Goal: Task Accomplishment & Management: Manage account settings

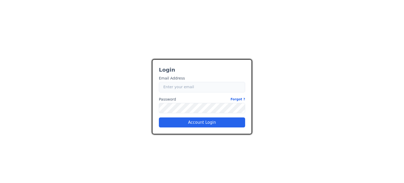
click at [180, 83] on input "Email" at bounding box center [202, 87] width 86 height 11
paste input "[EMAIL_ADDRESS][PERSON_NAME][DOMAIN_NAME]"
type input "[EMAIL_ADDRESS][PERSON_NAME][DOMAIN_NAME]"
click at [239, 98] on link "Forgot ?" at bounding box center [237, 99] width 15 height 6
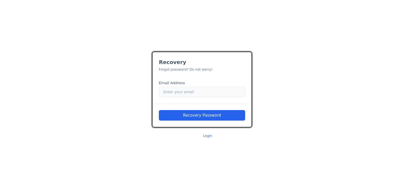
click at [195, 90] on input "Email" at bounding box center [202, 92] width 86 height 11
paste input "[EMAIL_ADDRESS][PERSON_NAME][DOMAIN_NAME]"
type input "[EMAIL_ADDRESS][PERSON_NAME][DOMAIN_NAME]"
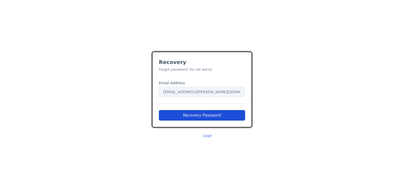
click at [192, 114] on button "Recovery Password" at bounding box center [202, 115] width 86 height 11
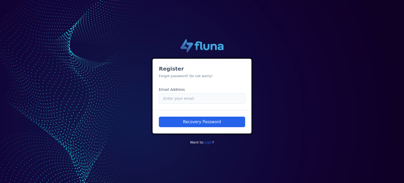
click at [184, 95] on input "Email" at bounding box center [202, 98] width 86 height 11
paste input "[EMAIL_ADDRESS][PERSON_NAME][DOMAIN_NAME]"
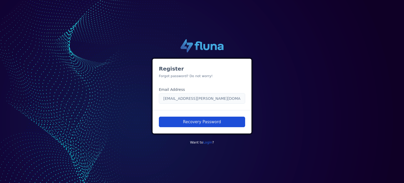
type input "[EMAIL_ADDRESS][PERSON_NAME][DOMAIN_NAME]"
click at [188, 123] on button "Recovery Password" at bounding box center [202, 121] width 86 height 11
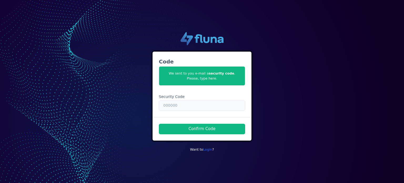
click at [214, 107] on input "text" at bounding box center [202, 105] width 86 height 11
paste input "780825"
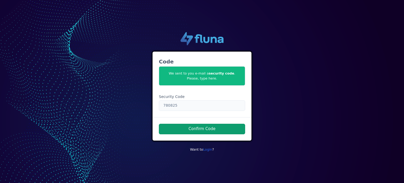
type input "780825"
click at [196, 129] on button "Confirm Code" at bounding box center [202, 129] width 86 height 11
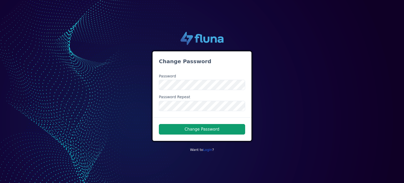
click at [205, 133] on button "Change Password" at bounding box center [202, 129] width 86 height 11
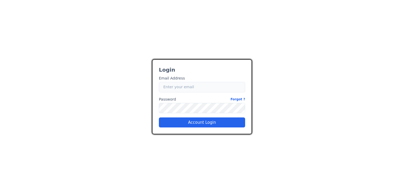
click at [209, 85] on input "Email" at bounding box center [202, 87] width 86 height 11
paste input "[EMAIL_ADDRESS][PERSON_NAME][DOMAIN_NAME]"
type input "[EMAIL_ADDRESS][PERSON_NAME][DOMAIN_NAME]"
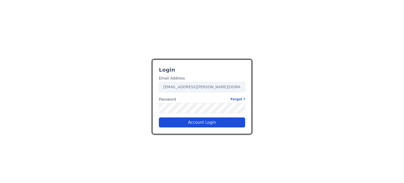
click at [214, 125] on button "Account Login" at bounding box center [202, 122] width 86 height 10
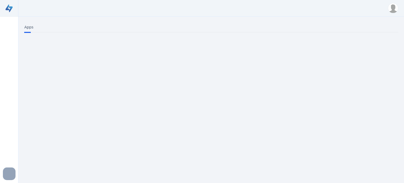
click at [392, 8] on img at bounding box center [393, 8] width 10 height 10
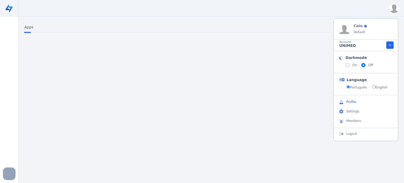
click at [353, 101] on button "Profile" at bounding box center [366, 101] width 64 height 9
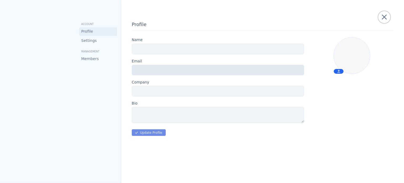
type input "Caio"
type input "[EMAIL_ADDRESS][PERSON_NAME][DOMAIN_NAME]"
click at [386, 21] on icon at bounding box center [384, 17] width 6 height 8
